Goal: Task Accomplishment & Management: Manage account settings

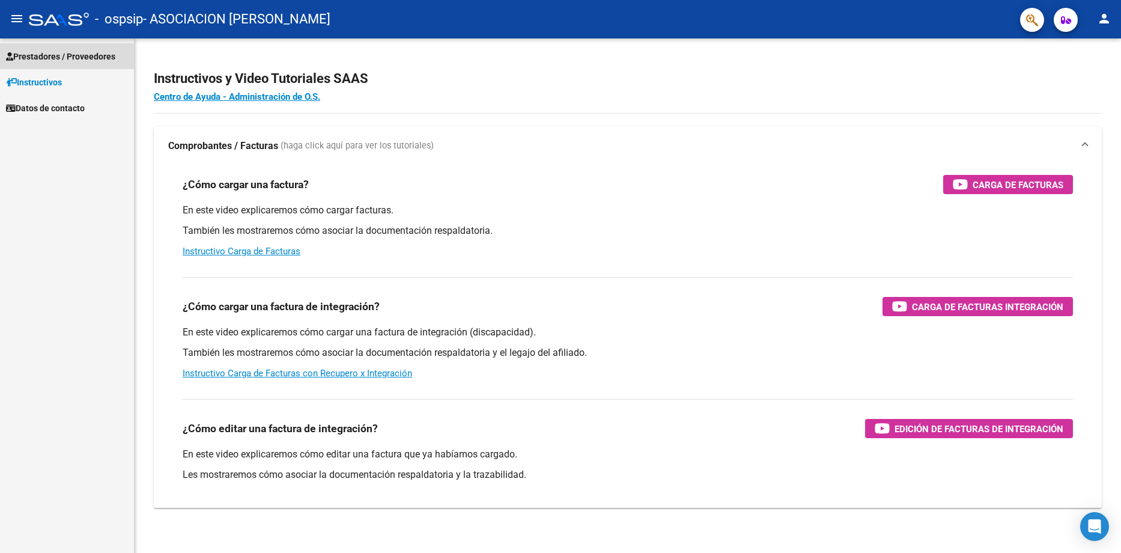
click at [66, 58] on span "Prestadores / Proveedores" at bounding box center [60, 56] width 109 height 13
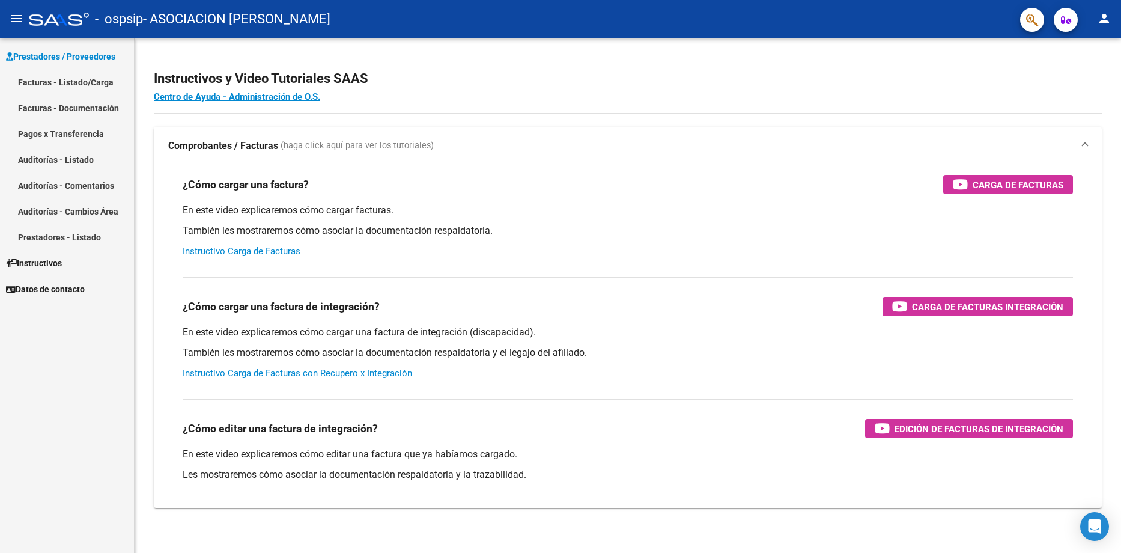
click at [99, 79] on link "Facturas - Listado/Carga" at bounding box center [67, 82] width 134 height 26
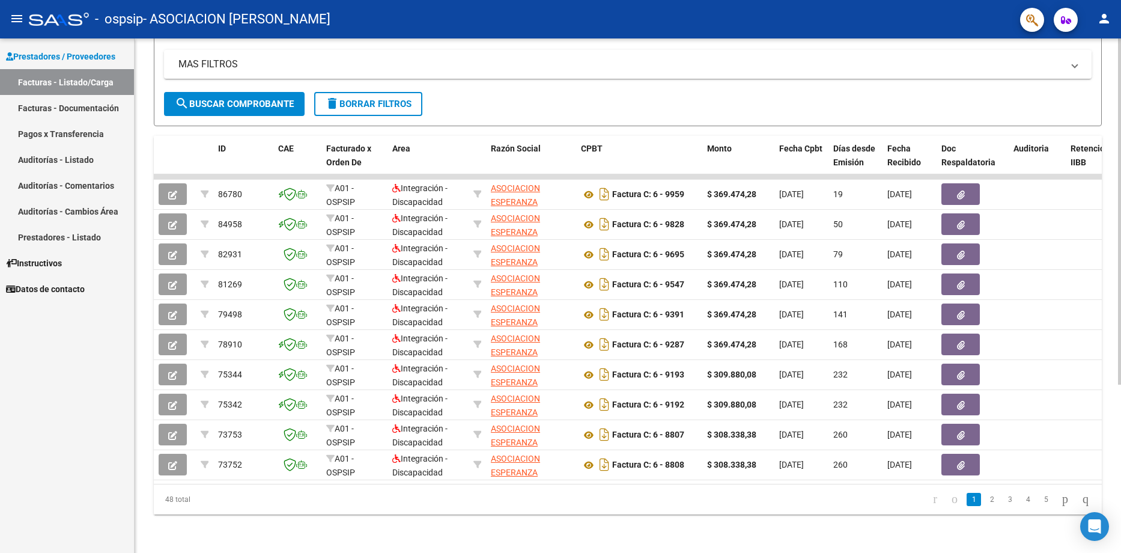
scroll to position [250, 0]
click at [387, 99] on span "delete Borrar Filtros" at bounding box center [368, 104] width 87 height 11
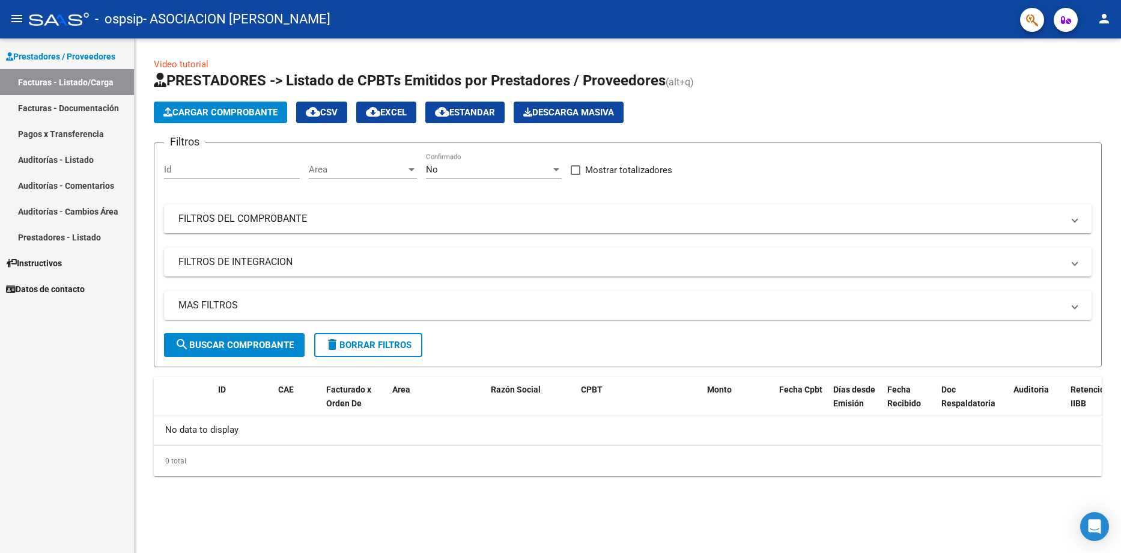
click at [271, 217] on mat-panel-title "FILTROS DEL COMPROBANTE" at bounding box center [620, 218] width 884 height 13
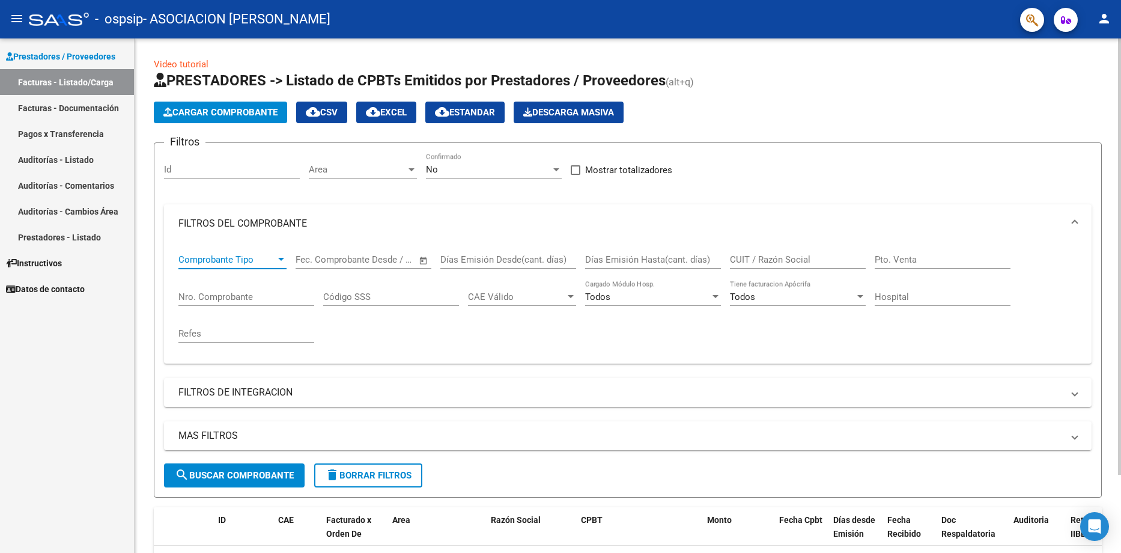
click at [237, 263] on span "Comprobante Tipo" at bounding box center [226, 259] width 97 height 11
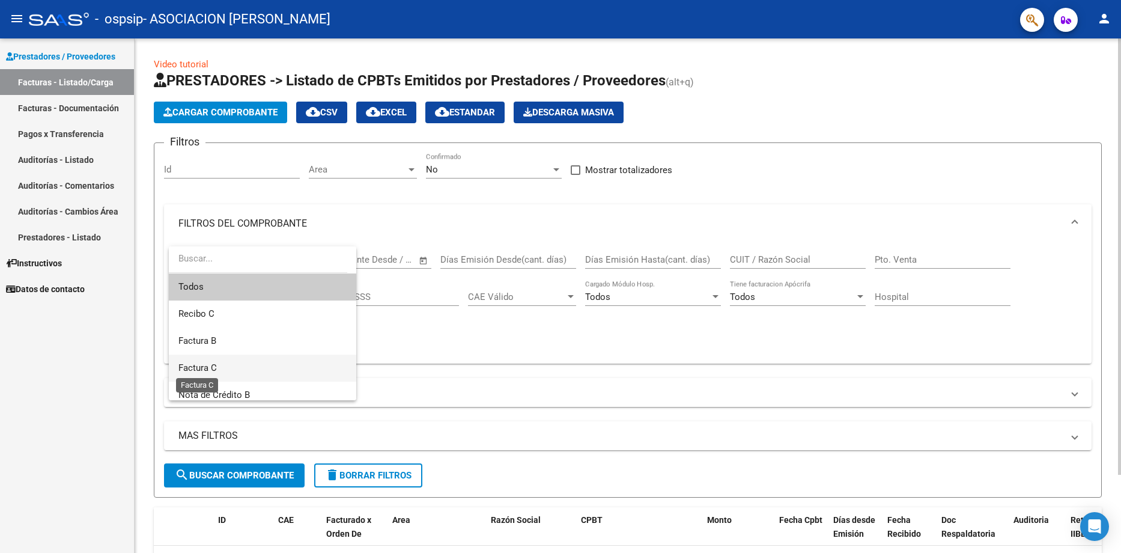
click at [209, 363] on span "Factura C" at bounding box center [197, 367] width 38 height 11
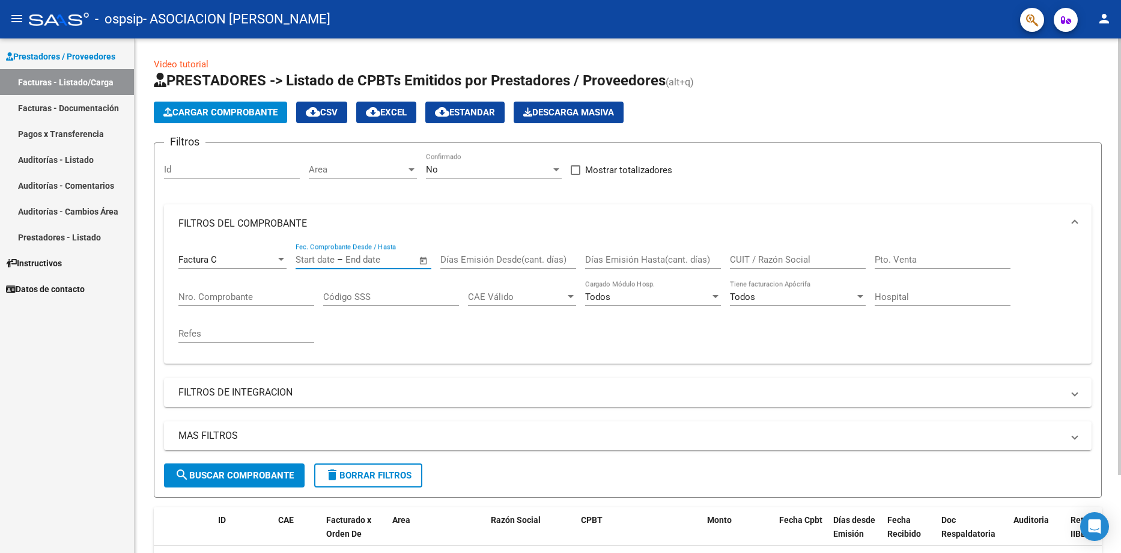
click at [353, 261] on input "text" at bounding box center [374, 259] width 58 height 11
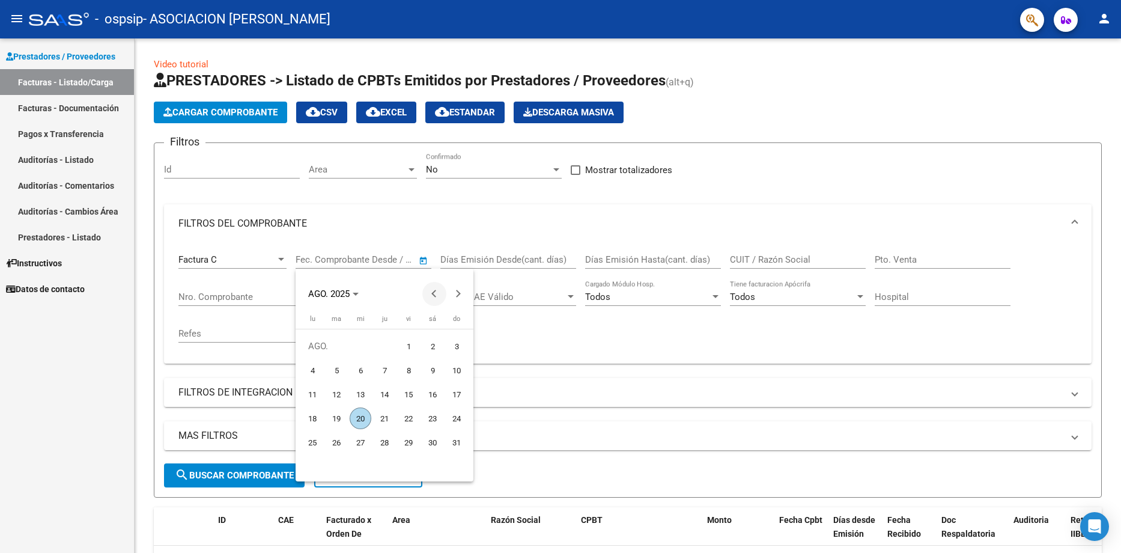
click at [433, 293] on button "Previous month" at bounding box center [434, 294] width 24 height 24
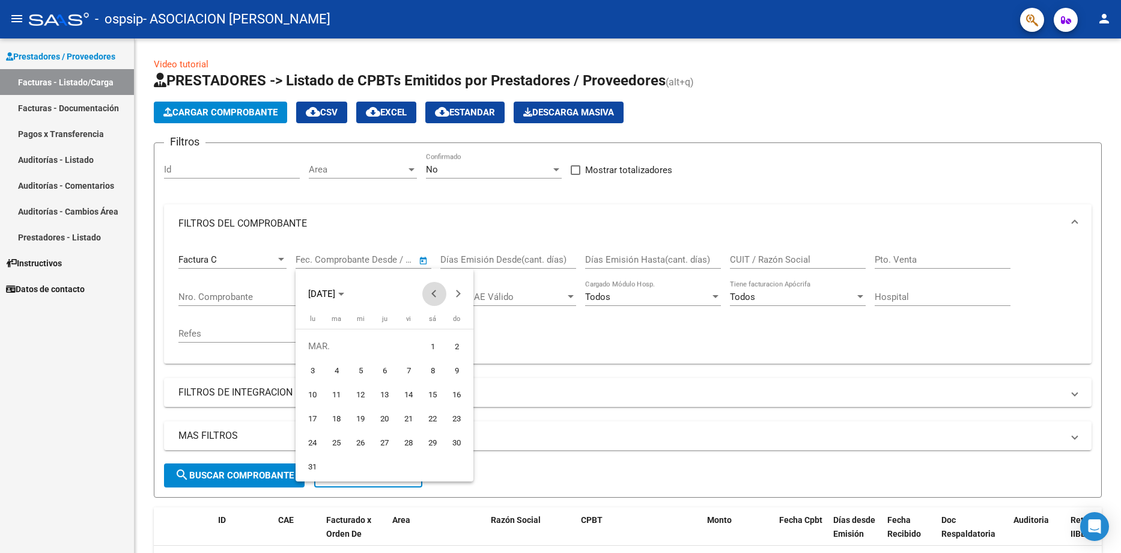
click at [433, 293] on button "Previous month" at bounding box center [434, 294] width 24 height 24
click at [344, 293] on icon "Choose month and year" at bounding box center [341, 294] width 6 height 3
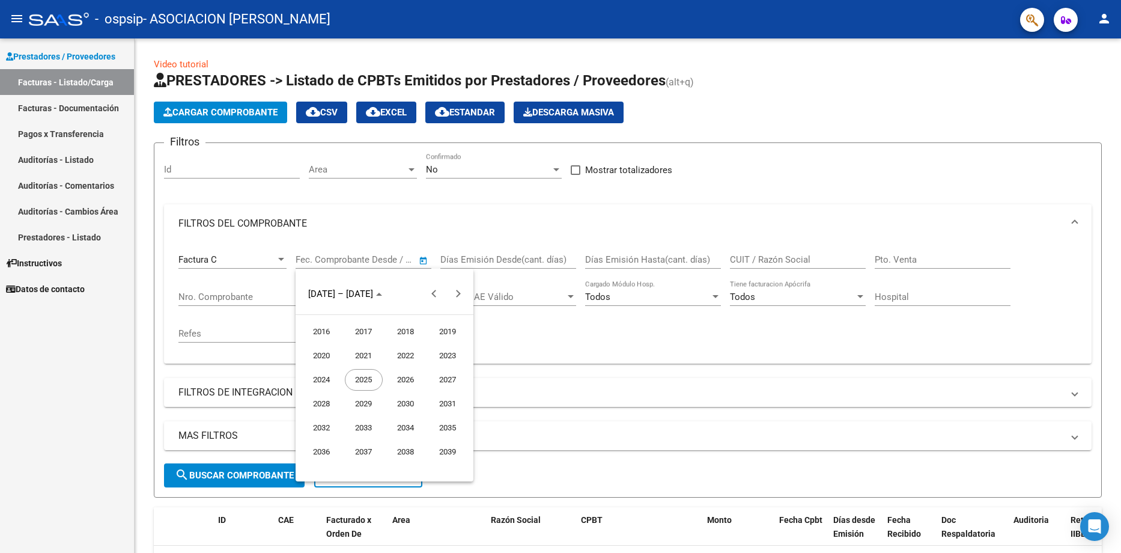
click at [323, 380] on span "2024" at bounding box center [322, 380] width 38 height 22
click at [443, 379] on span "AGO." at bounding box center [448, 380] width 38 height 22
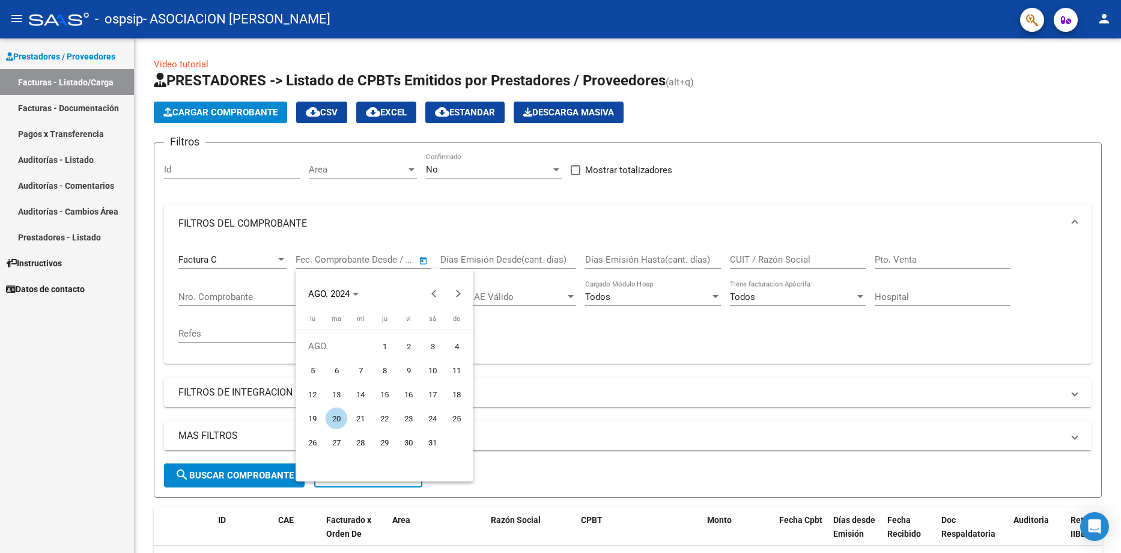
click at [384, 442] on span "29" at bounding box center [385, 442] width 22 height 22
type input "[DATE]"
click at [806, 271] on div at bounding box center [560, 276] width 1121 height 553
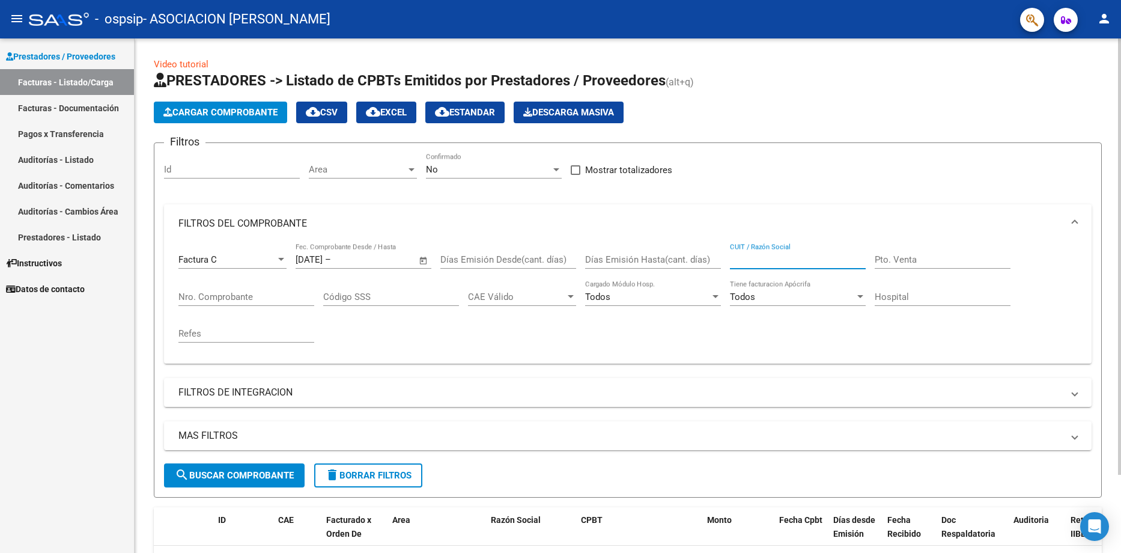
click at [787, 261] on input "CUIT / Razón Social" at bounding box center [798, 259] width 136 height 11
type input "30618272288"
click at [218, 295] on input "Nro. Comprobante" at bounding box center [246, 296] width 136 height 11
drag, startPoint x: 913, startPoint y: 262, endPoint x: 916, endPoint y: 256, distance: 6.7
click at [913, 261] on input "Pto. Venta" at bounding box center [943, 259] width 136 height 11
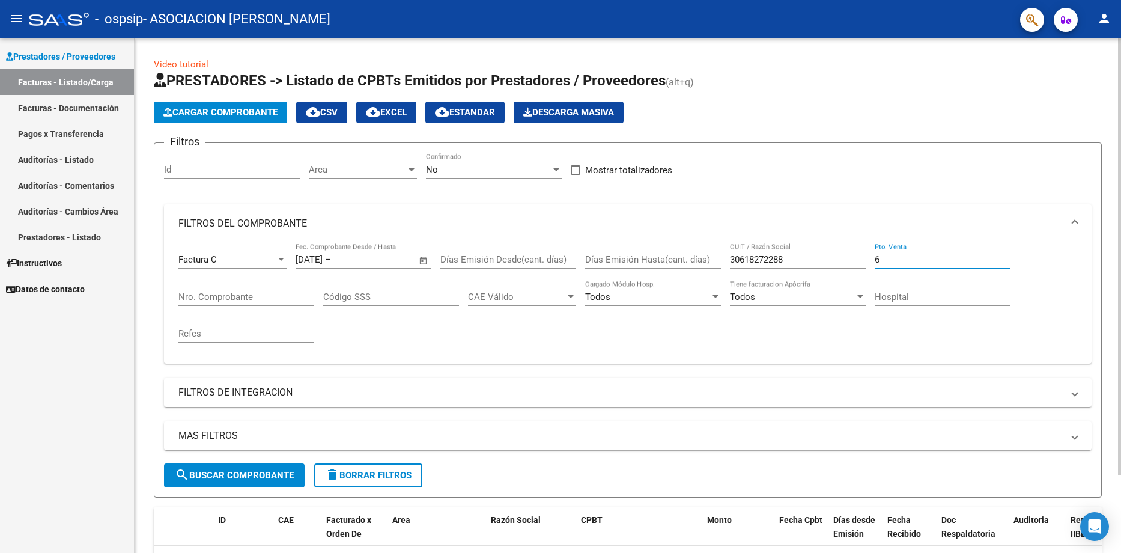
type input "6"
click at [227, 296] on input "Nro. Comprobante" at bounding box center [246, 296] width 136 height 11
type input "7886"
click at [232, 471] on span "search Buscar Comprobante" at bounding box center [234, 475] width 119 height 11
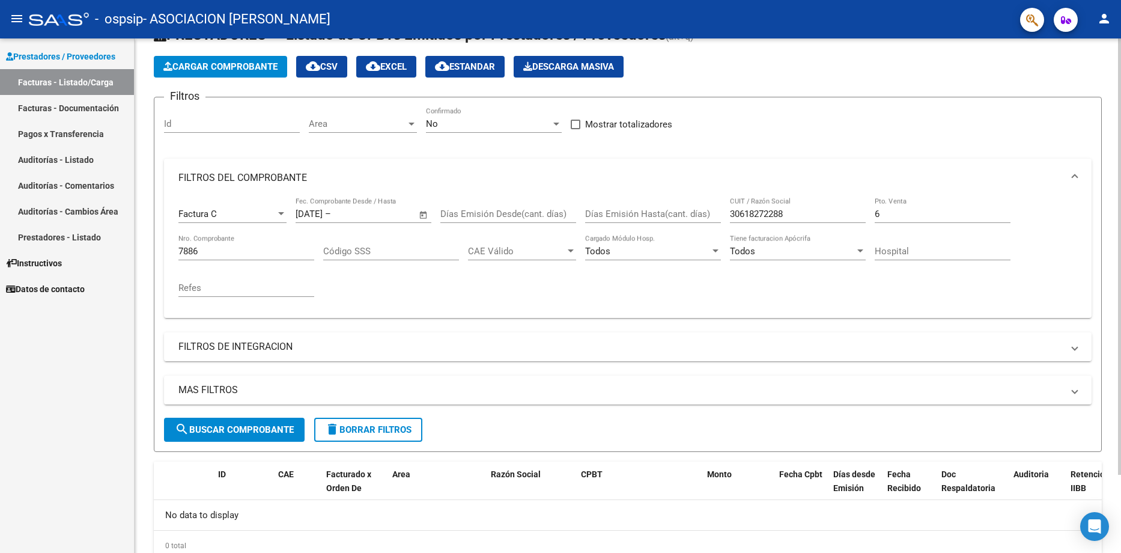
scroll to position [92, 0]
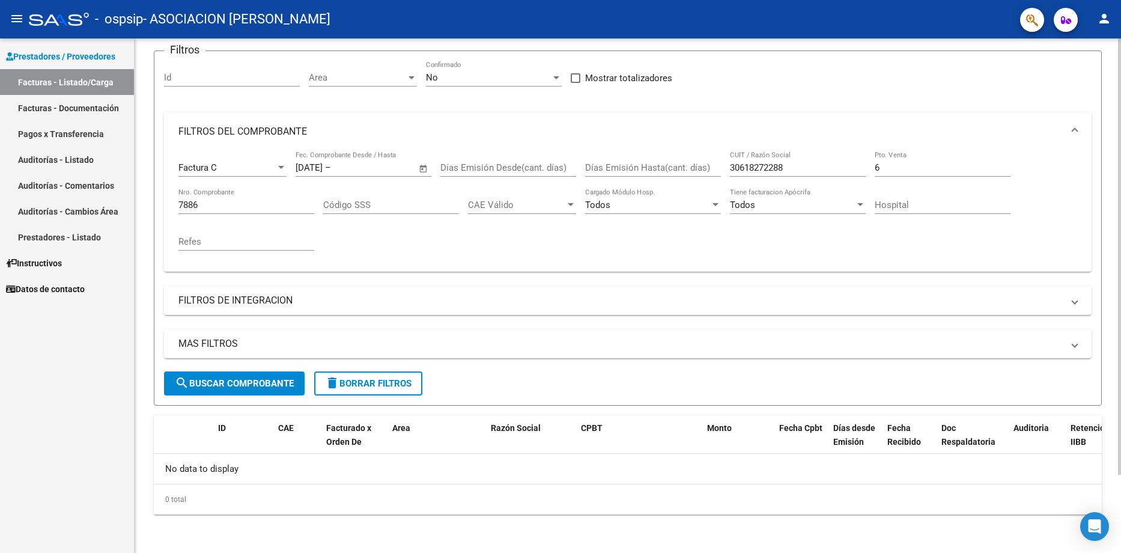
click at [346, 378] on span "delete Borrar Filtros" at bounding box center [368, 383] width 87 height 11
click at [68, 69] on link "Facturas - Listado/Carga" at bounding box center [67, 82] width 134 height 26
click at [80, 80] on link "Facturas - Listado/Carga" at bounding box center [67, 82] width 134 height 26
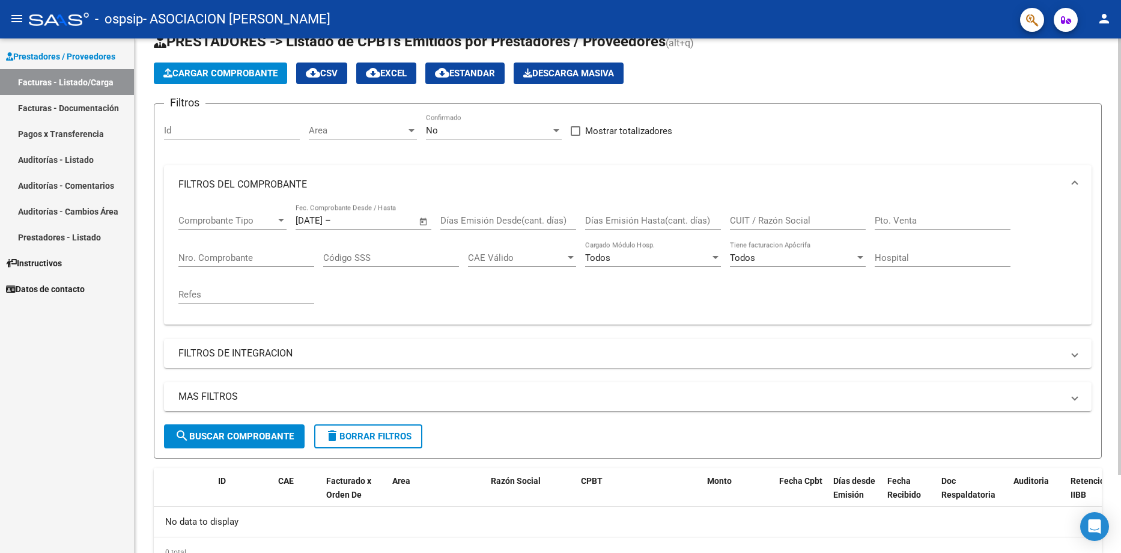
scroll to position [0, 0]
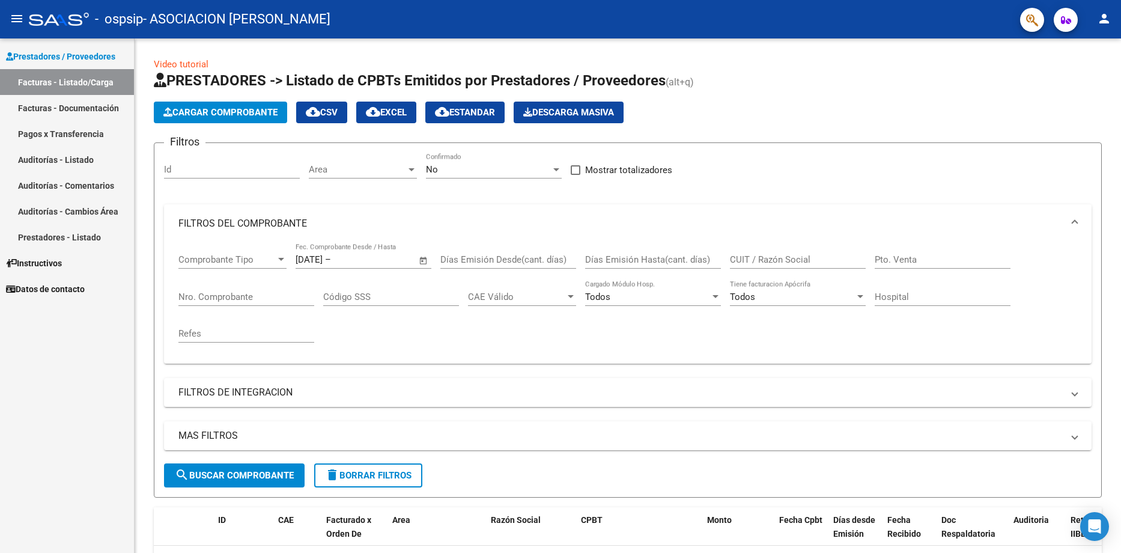
click at [83, 109] on link "Facturas - Documentación" at bounding box center [67, 108] width 134 height 26
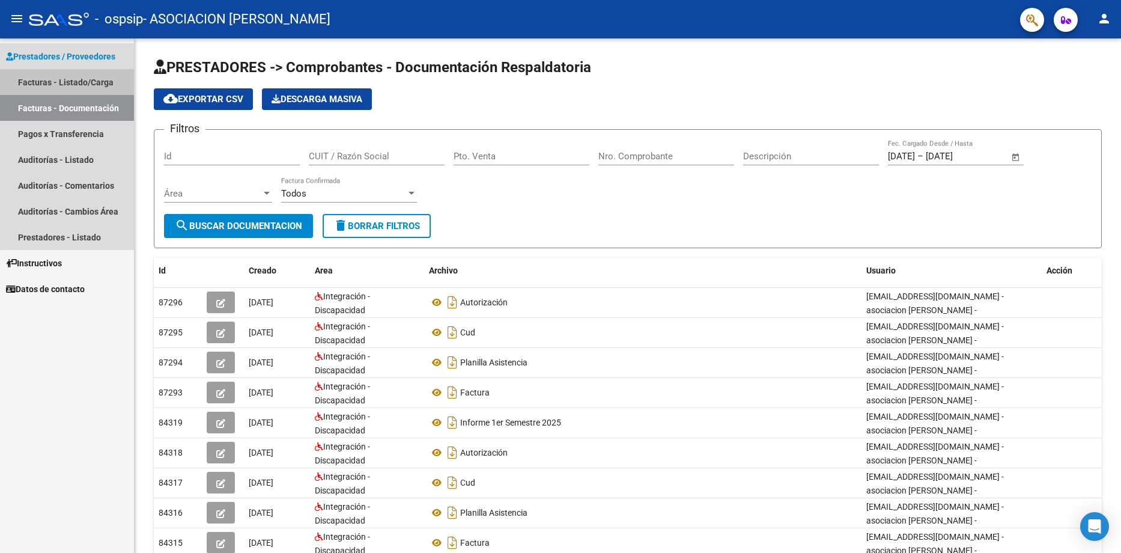
click at [89, 81] on link "Facturas - Listado/Carga" at bounding box center [67, 82] width 134 height 26
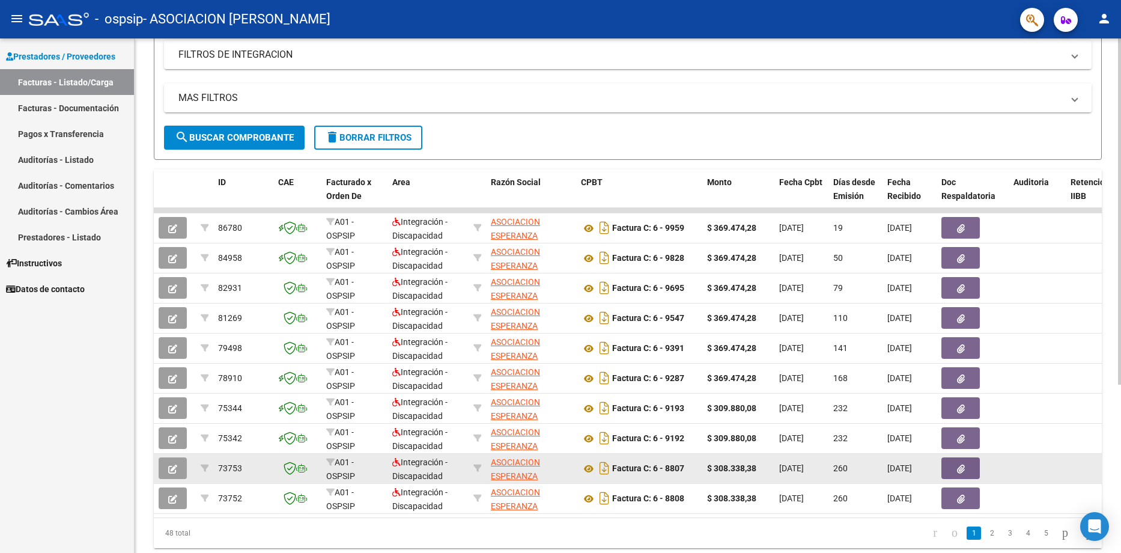
scroll to position [250, 0]
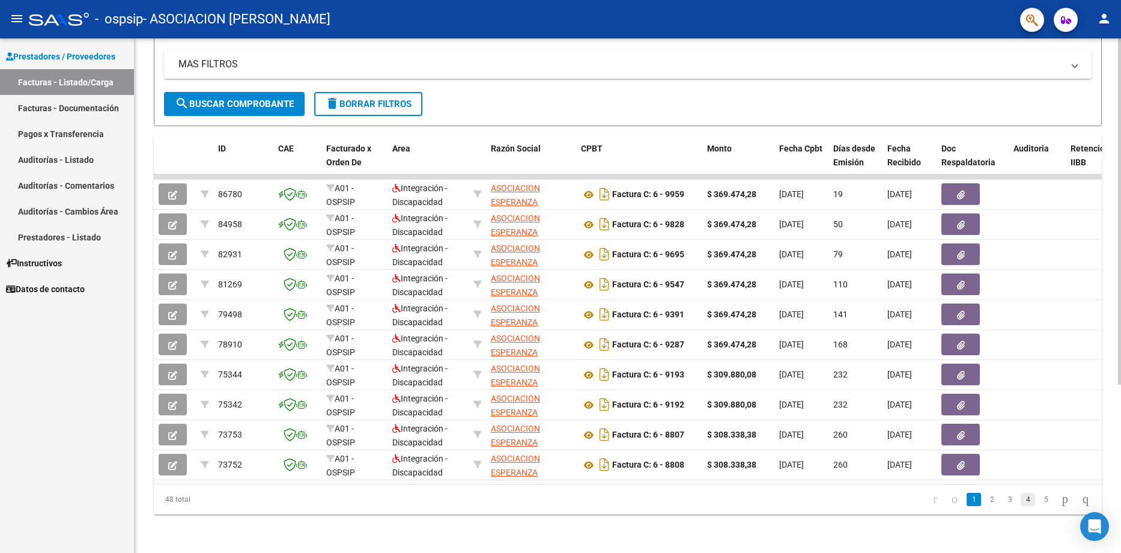
click at [1021, 502] on link "4" at bounding box center [1028, 499] width 14 height 13
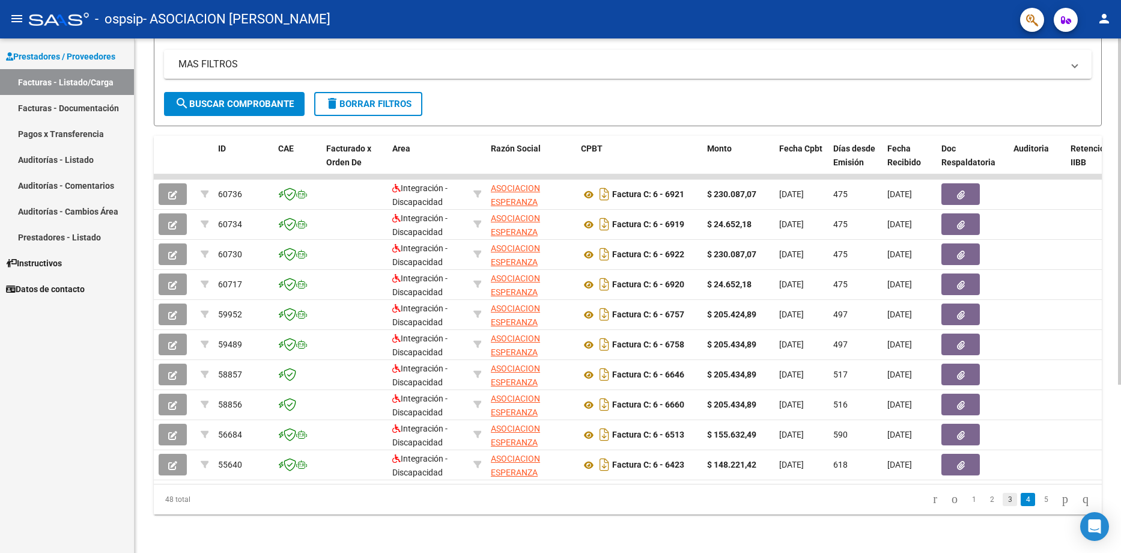
click at [1003, 499] on link "3" at bounding box center [1010, 499] width 14 height 13
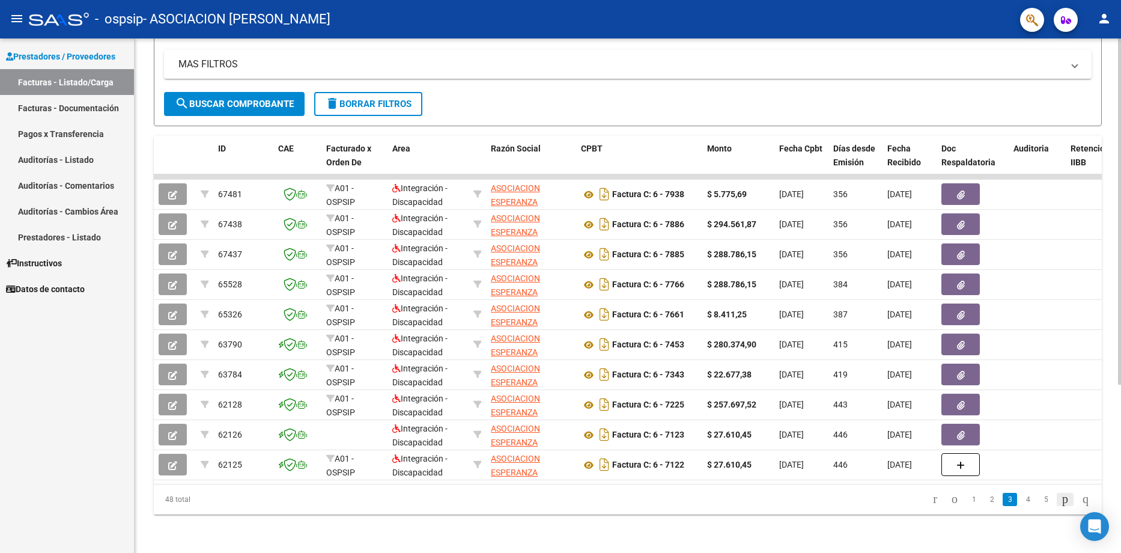
click at [1060, 496] on icon "go to next page" at bounding box center [1065, 498] width 10 height 14
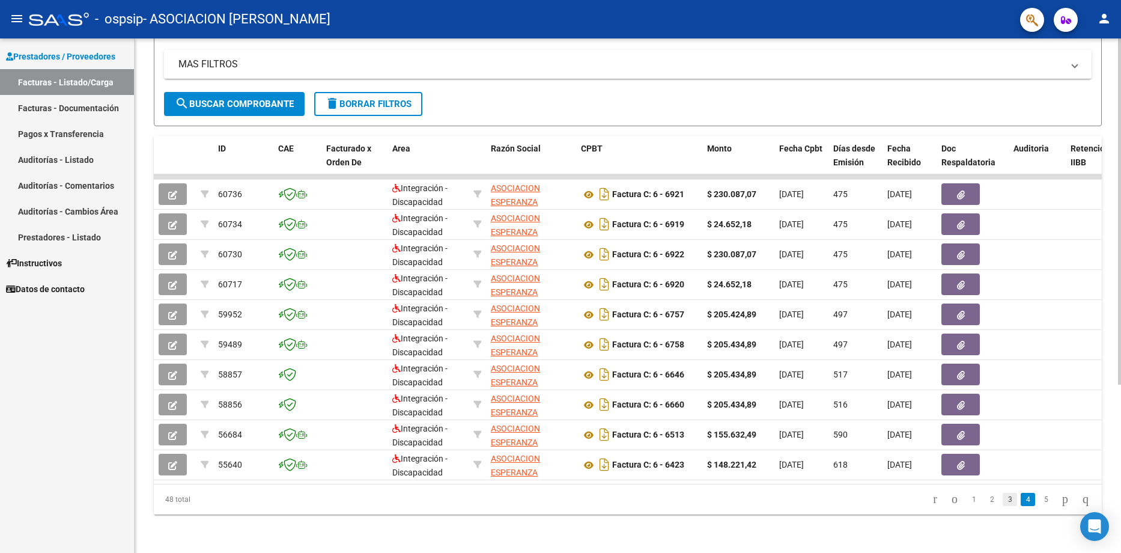
click at [1003, 500] on link "3" at bounding box center [1010, 499] width 14 height 13
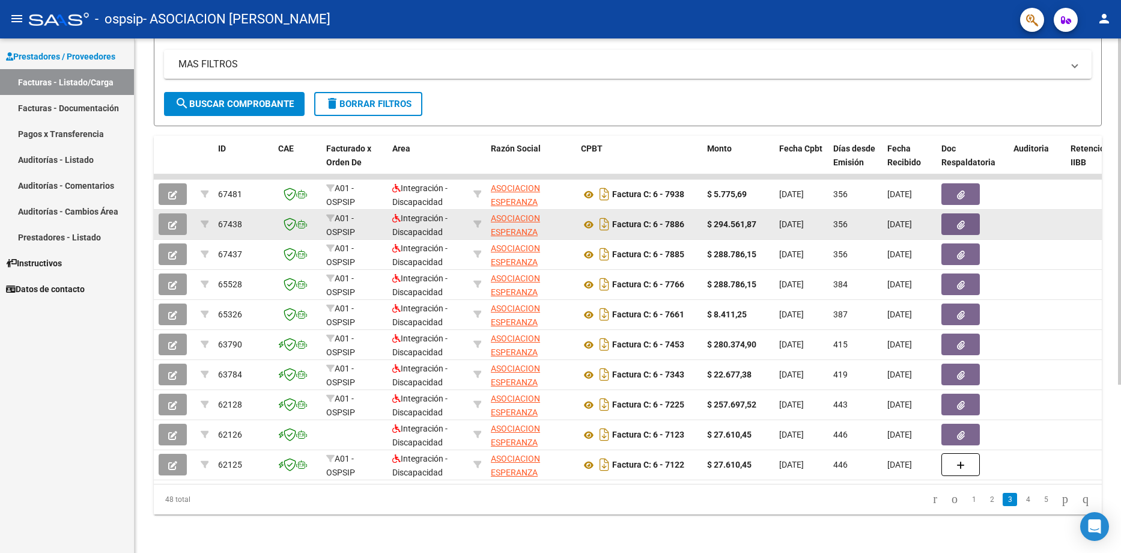
click at [997, 217] on div at bounding box center [972, 224] width 62 height 22
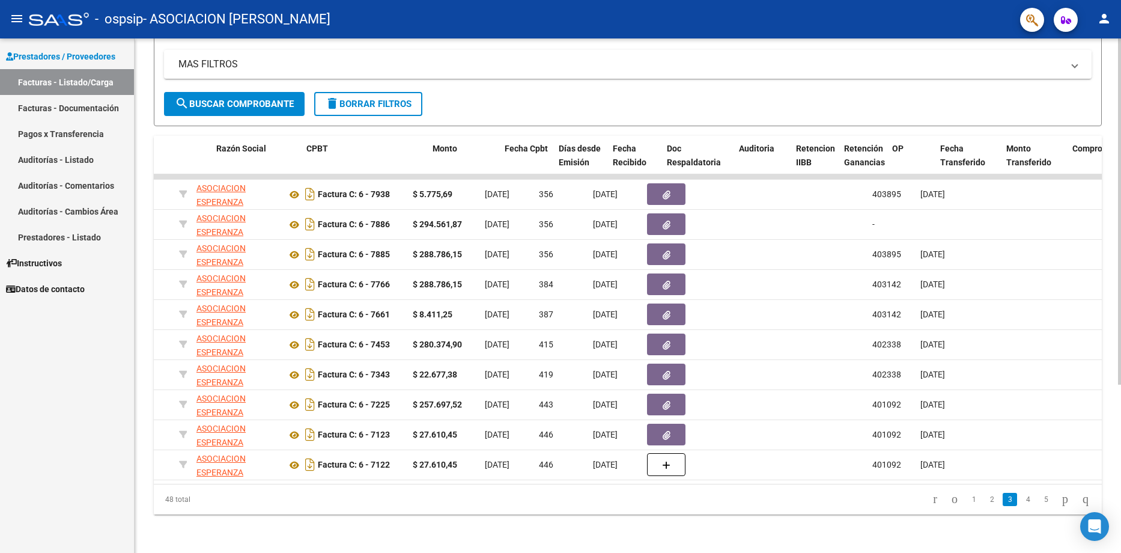
scroll to position [0, 171]
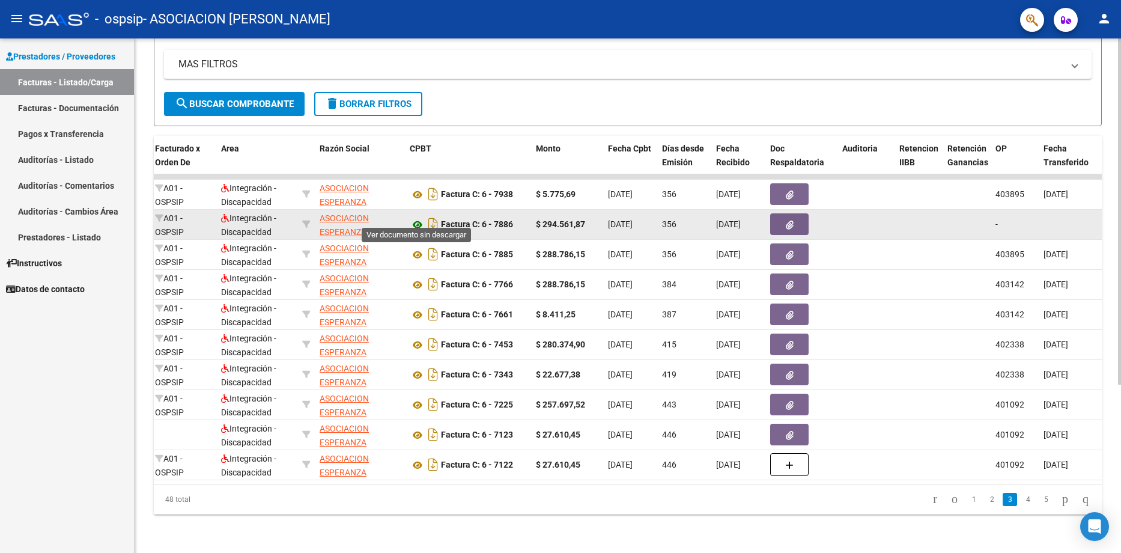
click at [412, 217] on icon at bounding box center [418, 224] width 16 height 14
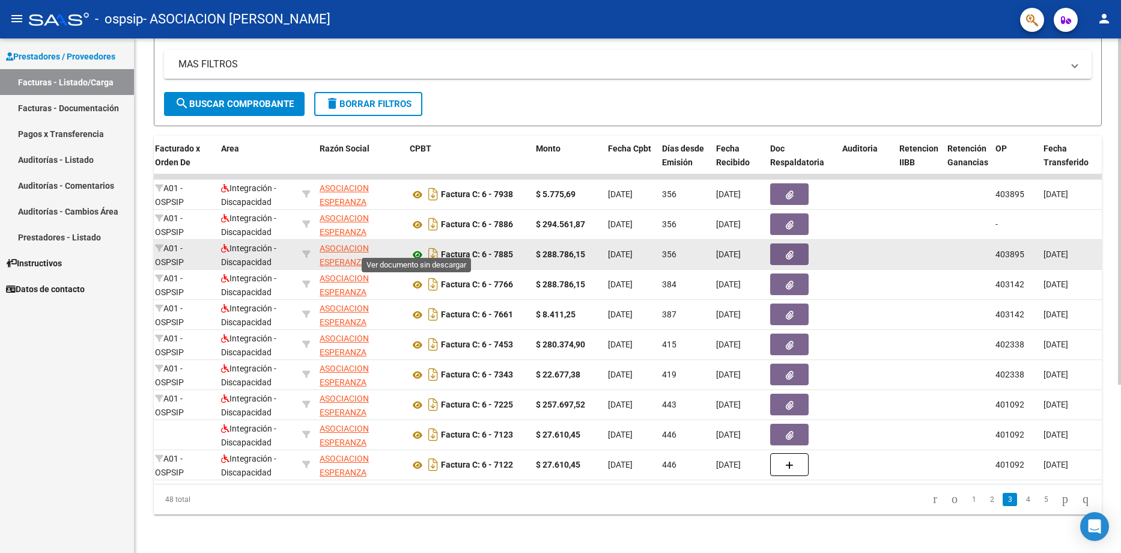
click at [419, 248] on icon at bounding box center [418, 255] width 16 height 14
